Goal: Information Seeking & Learning: Check status

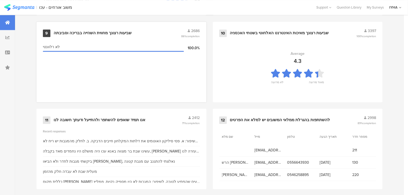
scroll to position [589, 0]
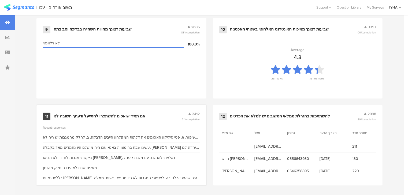
click at [104, 116] on div "אנו תמיד שואפים להשתפר ולהתייעל ודעתך חשובה לנו" at bounding box center [100, 116] width 92 height 5
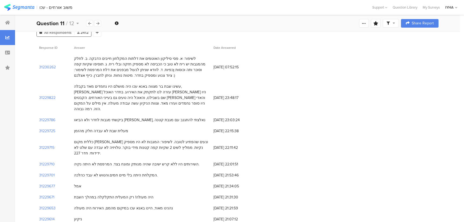
scroll to position [49, 0]
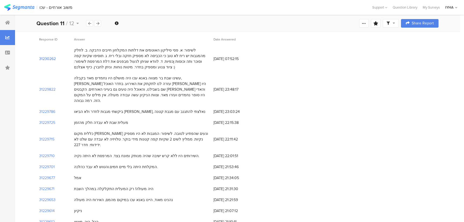
click at [45, 59] on section "31230262" at bounding box center [47, 59] width 17 height 6
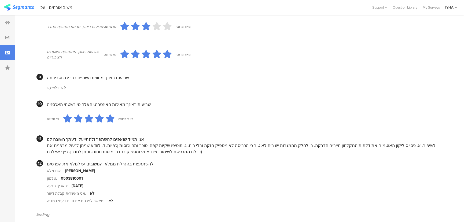
scroll to position [459, 0]
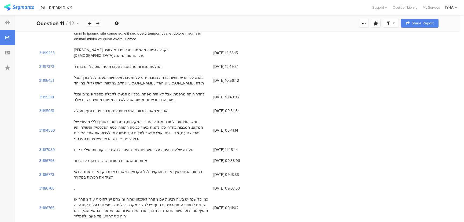
scroll to position [49, 0]
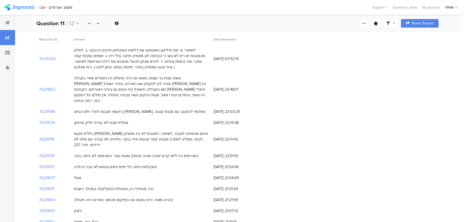
click at [47, 136] on section "31229715" at bounding box center [46, 139] width 15 height 6
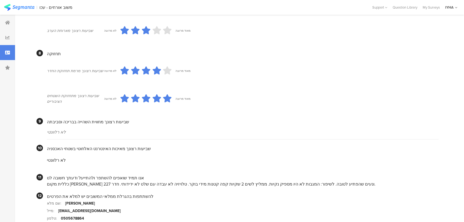
scroll to position [439, 0]
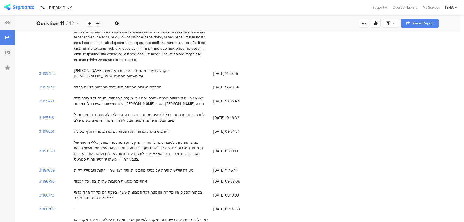
scroll to position [49, 0]
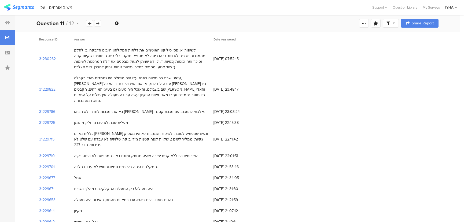
click at [49, 153] on section "31229710" at bounding box center [47, 156] width 16 height 6
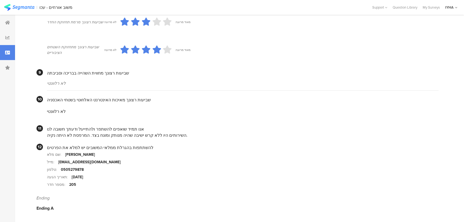
scroll to position [469, 0]
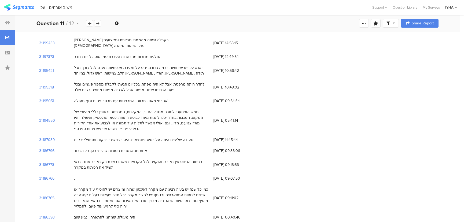
scroll to position [49, 0]
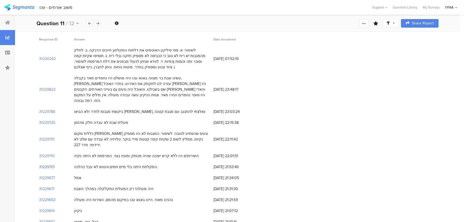
click at [43, 164] on section "31229701" at bounding box center [47, 167] width 16 height 6
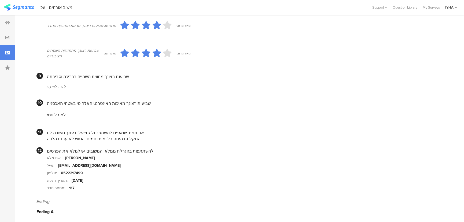
scroll to position [448, 0]
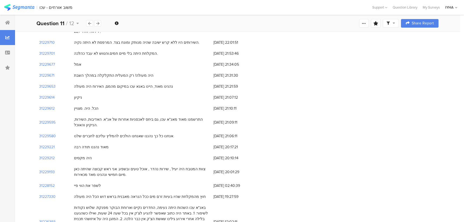
scroll to position [171, 0]
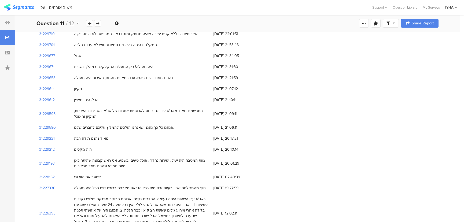
click at [43, 185] on section "31227330" at bounding box center [47, 188] width 16 height 6
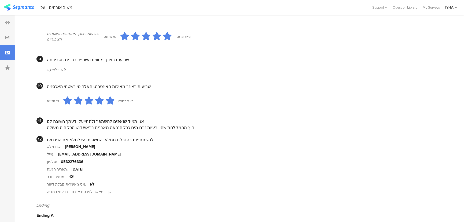
scroll to position [490, 0]
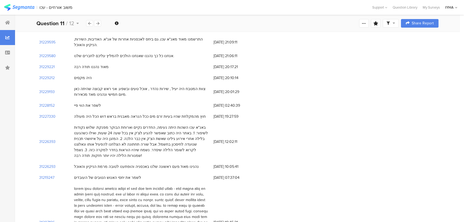
scroll to position [244, 0]
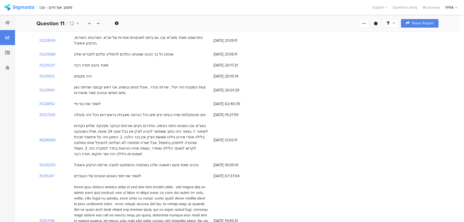
click at [48, 137] on section "31226393" at bounding box center [47, 140] width 16 height 6
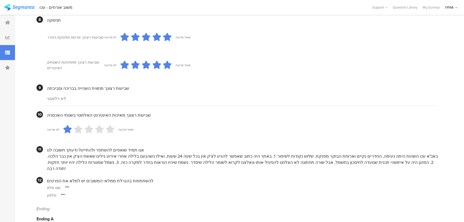
scroll to position [448, 0]
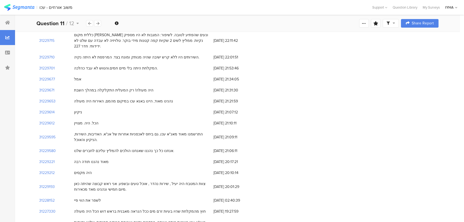
scroll to position [146, 0]
click at [5, 54] on icon at bounding box center [7, 52] width 5 height 4
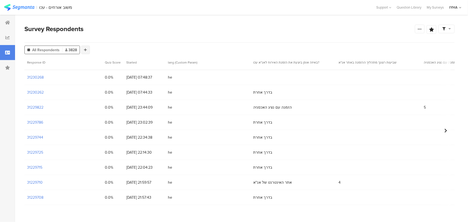
click at [88, 50] on div at bounding box center [85, 50] width 9 height 9
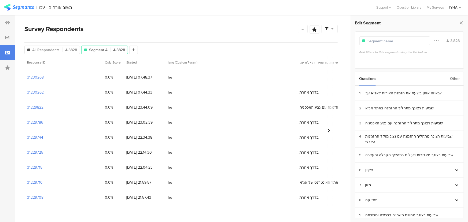
click at [412, 79] on div "Other" at bounding box center [455, 79] width 10 height 14
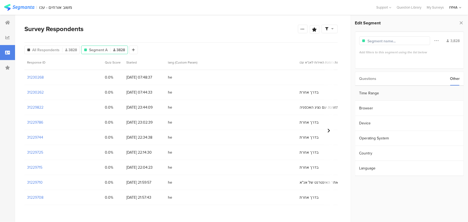
click at [371, 93] on section "Time Range" at bounding box center [409, 93] width 108 height 15
click at [411, 94] on icon at bounding box center [411, 92] width 7 height 9
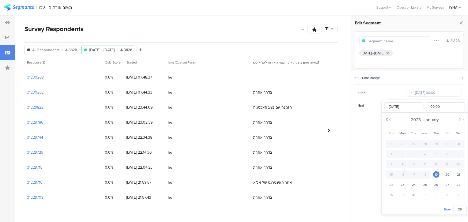
click at [412, 119] on button "Next Year" at bounding box center [462, 119] width 3 height 3
click at [412, 119] on button "Next Month" at bounding box center [459, 119] width 3 height 3
click at [412, 120] on button "Next Month" at bounding box center [459, 119] width 3 height 3
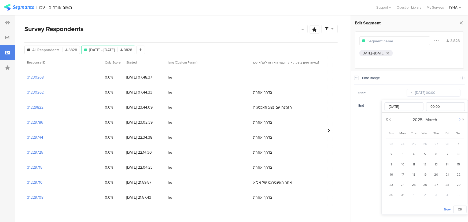
click at [412, 120] on button "Next Month" at bounding box center [459, 119] width 3 height 3
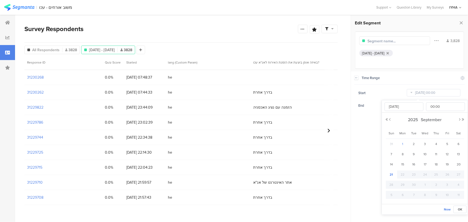
click at [403, 143] on span "1" at bounding box center [403, 144] width 6 height 6
type input "[DATE] 00:00"
type input "[DATE]"
click at [412, 195] on span "OK" at bounding box center [460, 209] width 5 height 5
